Goal: Task Accomplishment & Management: Use online tool/utility

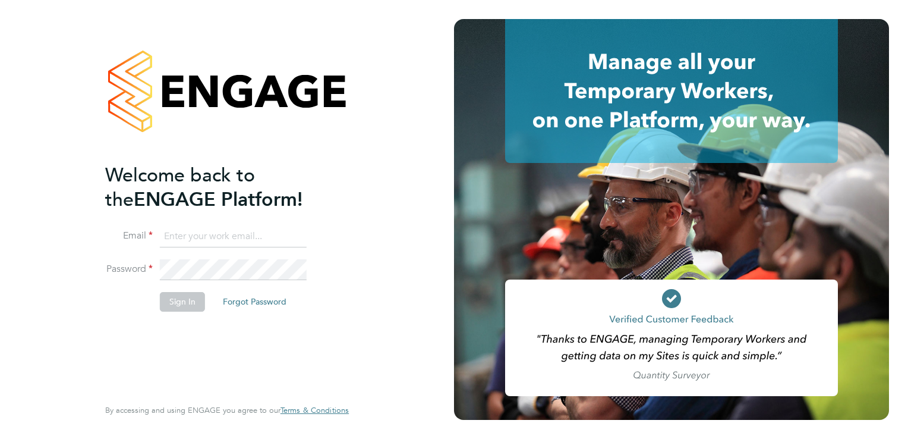
type input "[EMAIL_ADDRESS][DOMAIN_NAME]"
click at [174, 298] on button "Sign In" at bounding box center [182, 301] width 45 height 19
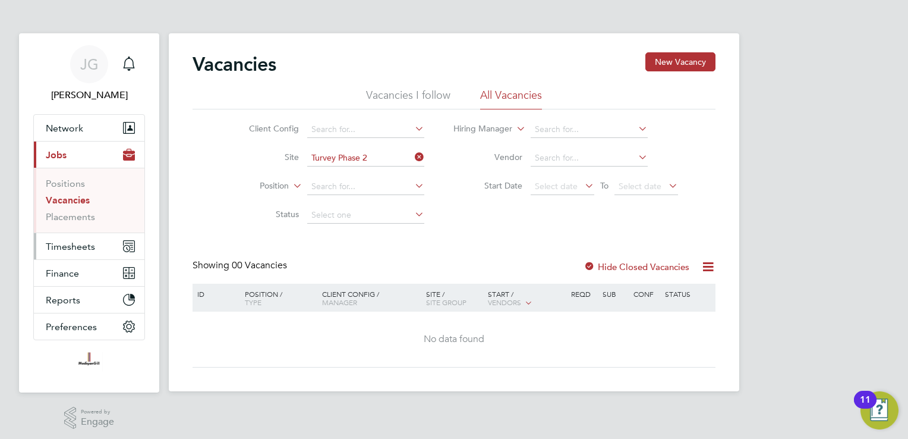
drag, startPoint x: 80, startPoint y: 249, endPoint x: 128, endPoint y: 246, distance: 47.6
click at [80, 249] on span "Timesheets" at bounding box center [70, 246] width 49 height 11
click at [70, 231] on ul "Positions Vacancies Placements" at bounding box center [89, 200] width 111 height 65
click at [74, 242] on span "Timesheets" at bounding box center [70, 246] width 49 height 11
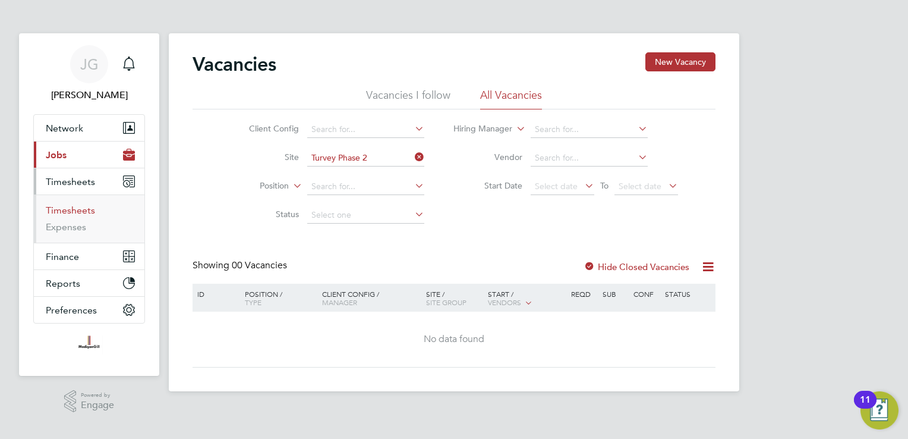
click at [73, 206] on link "Timesheets" at bounding box center [70, 209] width 49 height 11
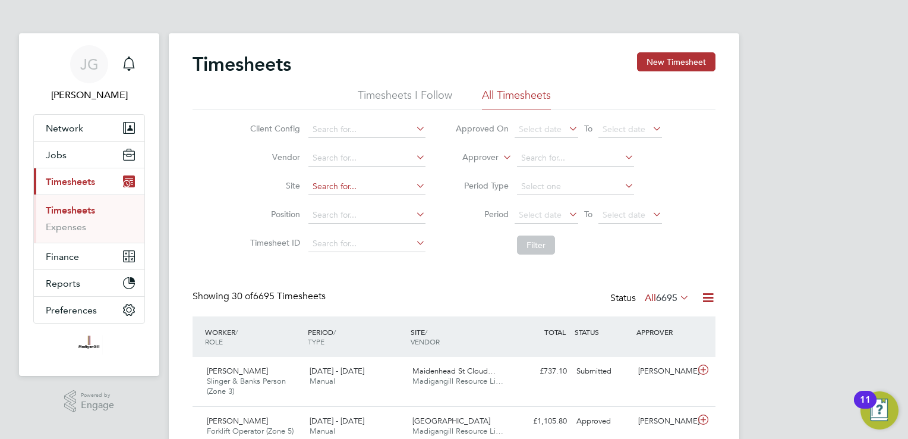
click at [377, 181] on input at bounding box center [366, 186] width 117 height 17
click at [383, 200] on li "Tur vey Phase 2" at bounding box center [367, 202] width 118 height 16
type input "Turvey Phase 2"
click at [528, 245] on button "Filter" at bounding box center [536, 244] width 38 height 19
